Goal: Book appointment/travel/reservation

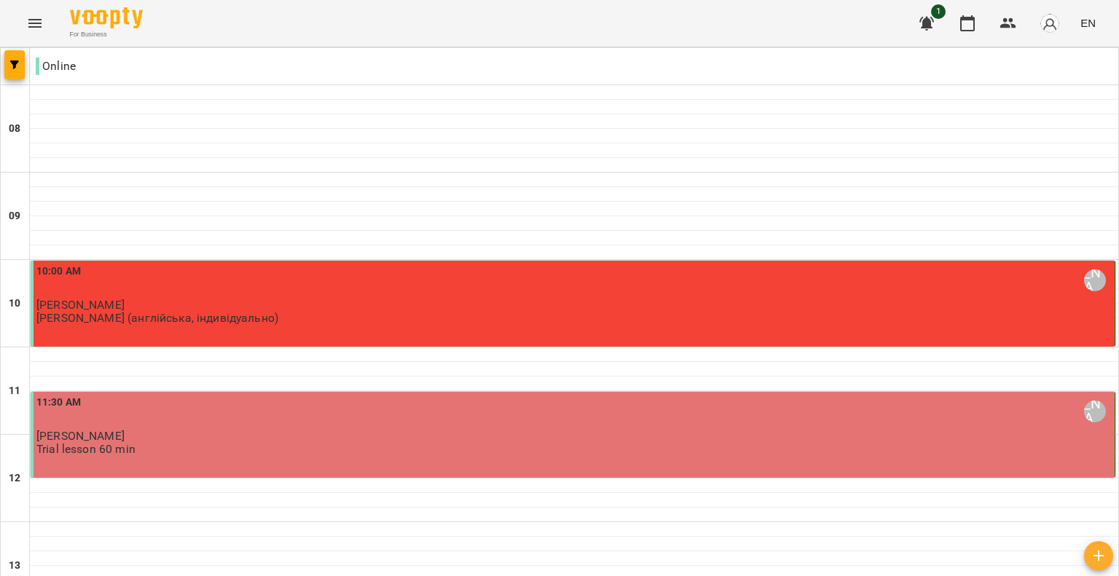
scroll to position [437, 0]
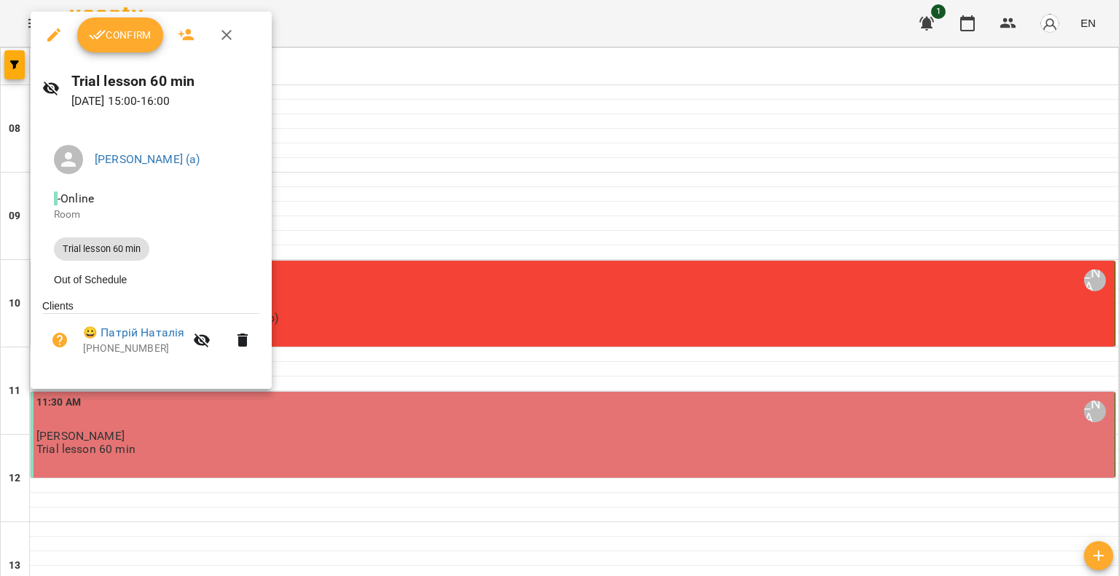
click at [122, 40] on span "Confirm" at bounding box center [120, 34] width 63 height 17
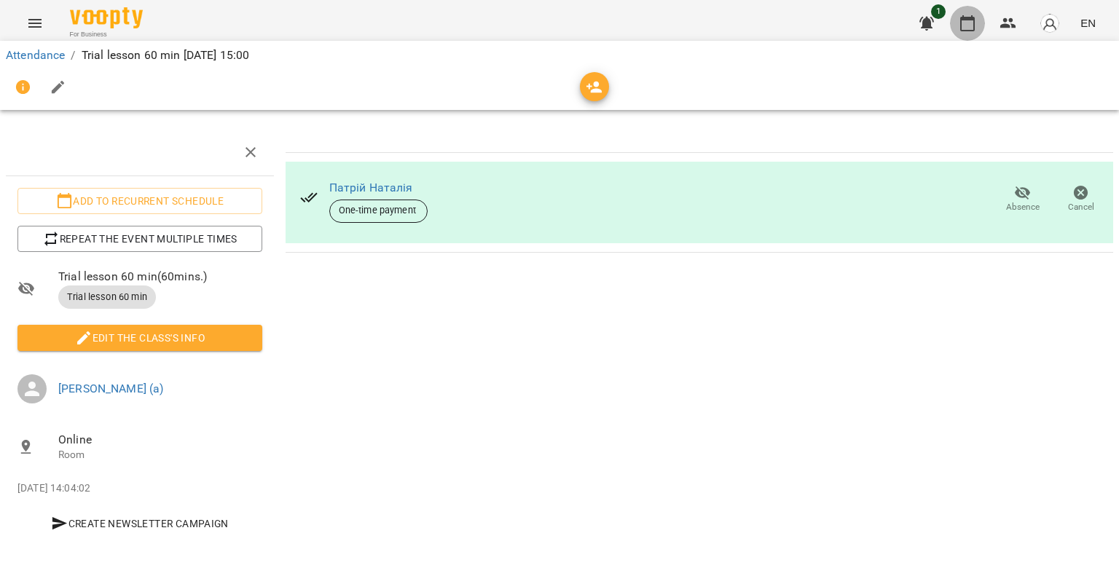
click at [961, 20] on icon "button" at bounding box center [967, 23] width 15 height 16
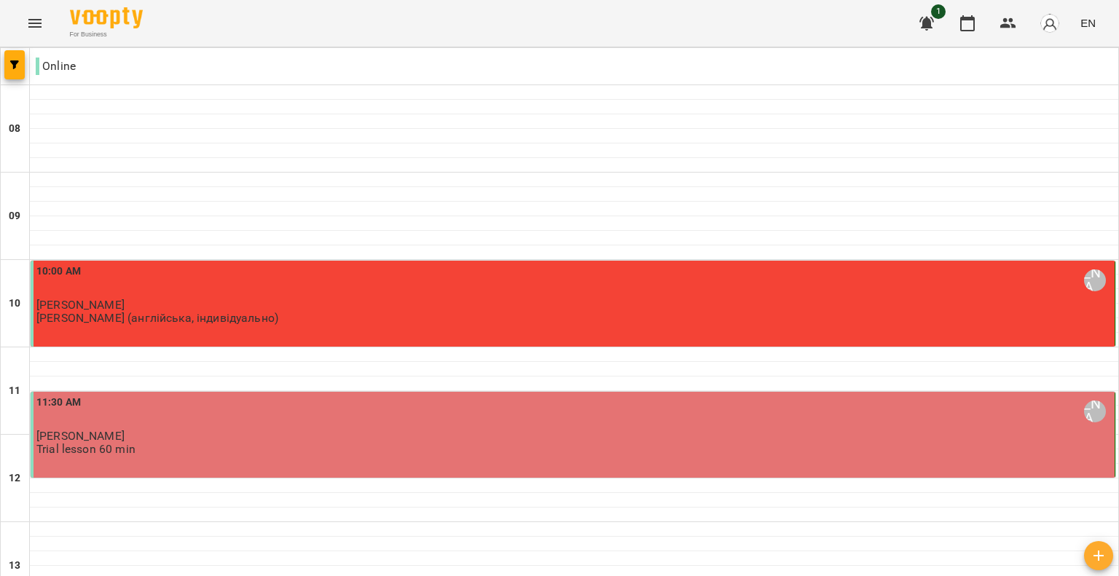
scroll to position [916, 0]
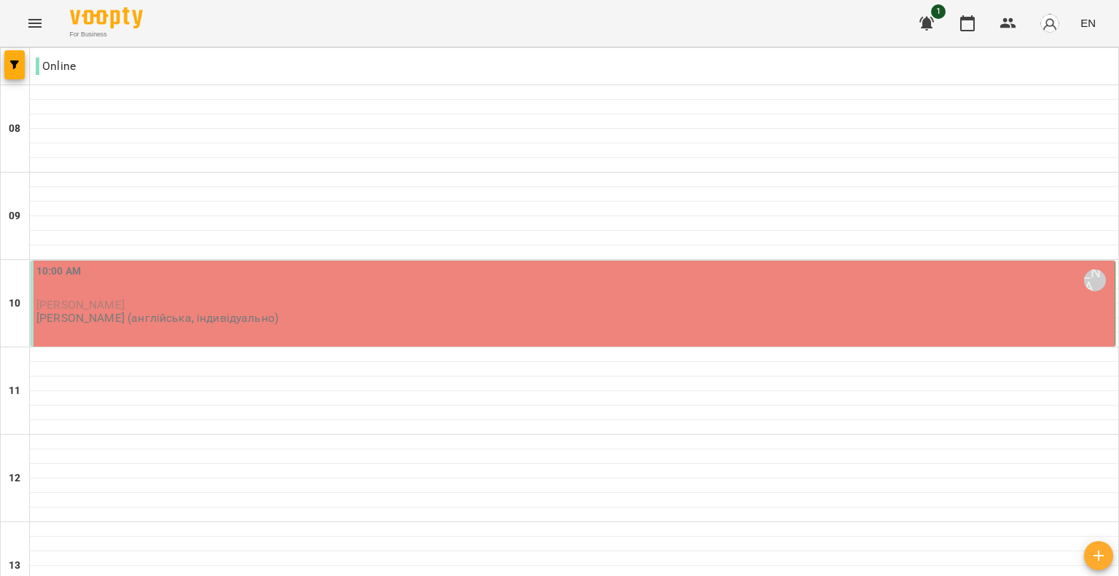
scroll to position [0, 0]
